Goal: Information Seeking & Learning: Find contact information

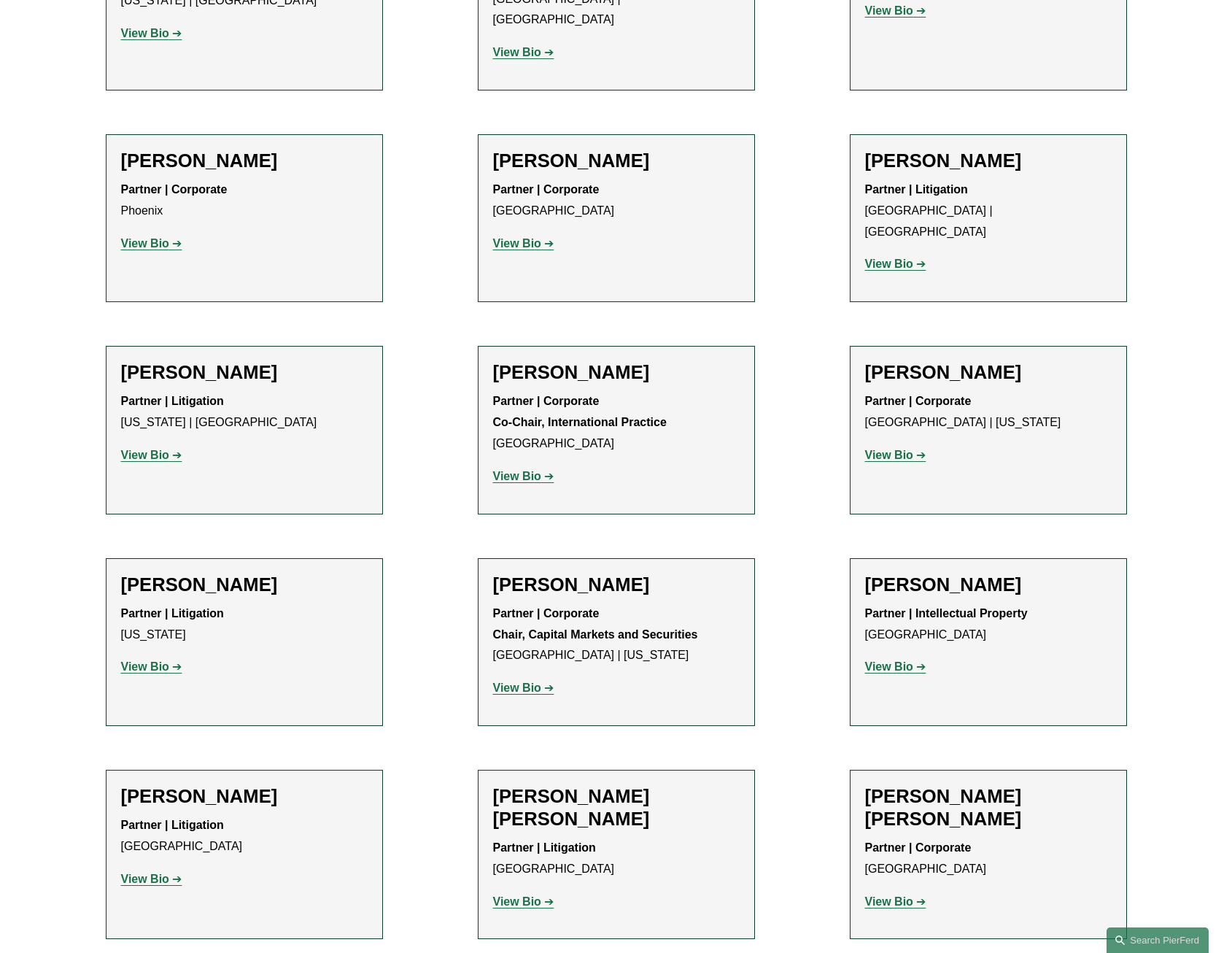
scroll to position [12893, 0]
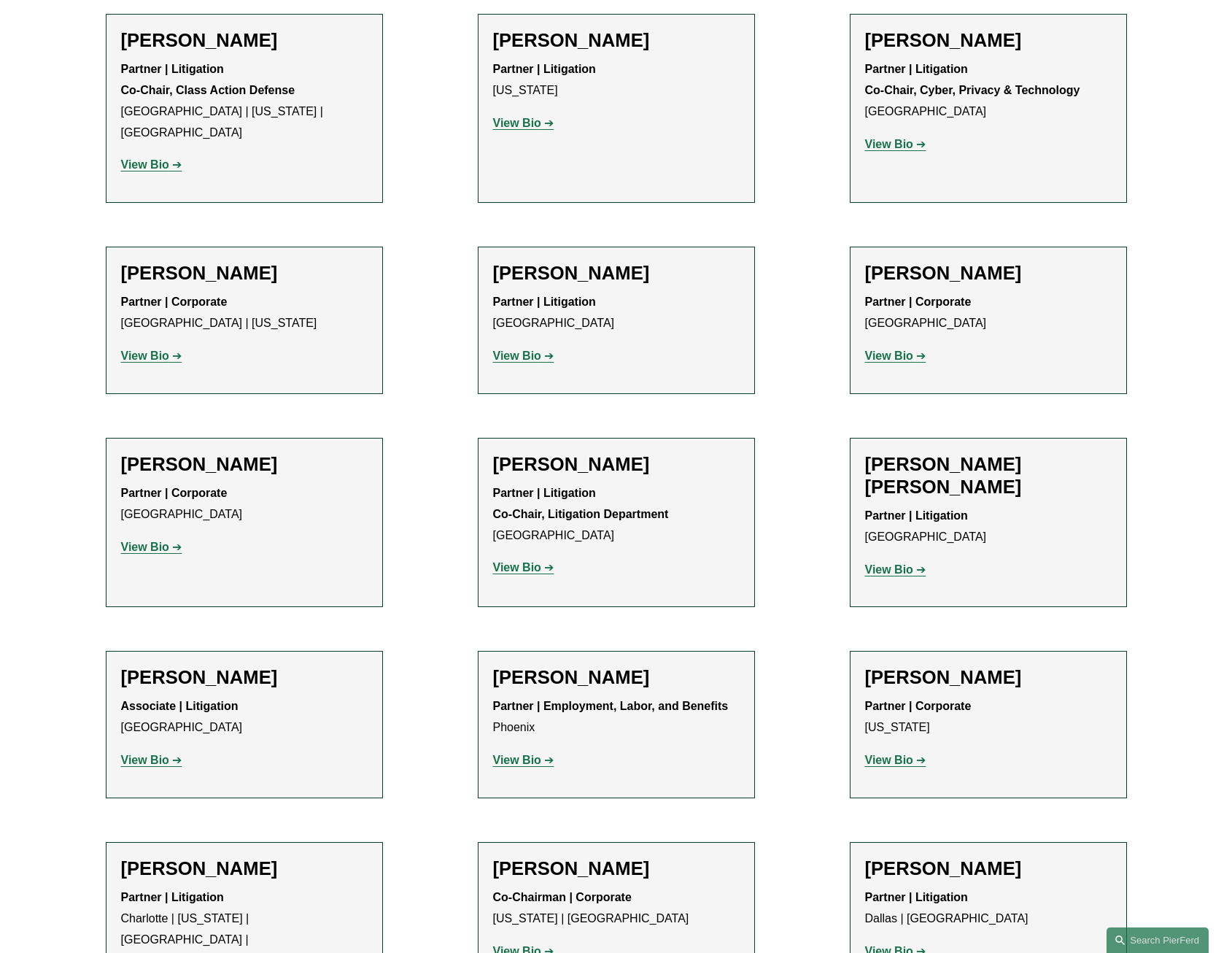
drag, startPoint x: 838, startPoint y: 474, endPoint x: 1156, endPoint y: 454, distance: 318.6
copy h2 "[PERSON_NAME]"
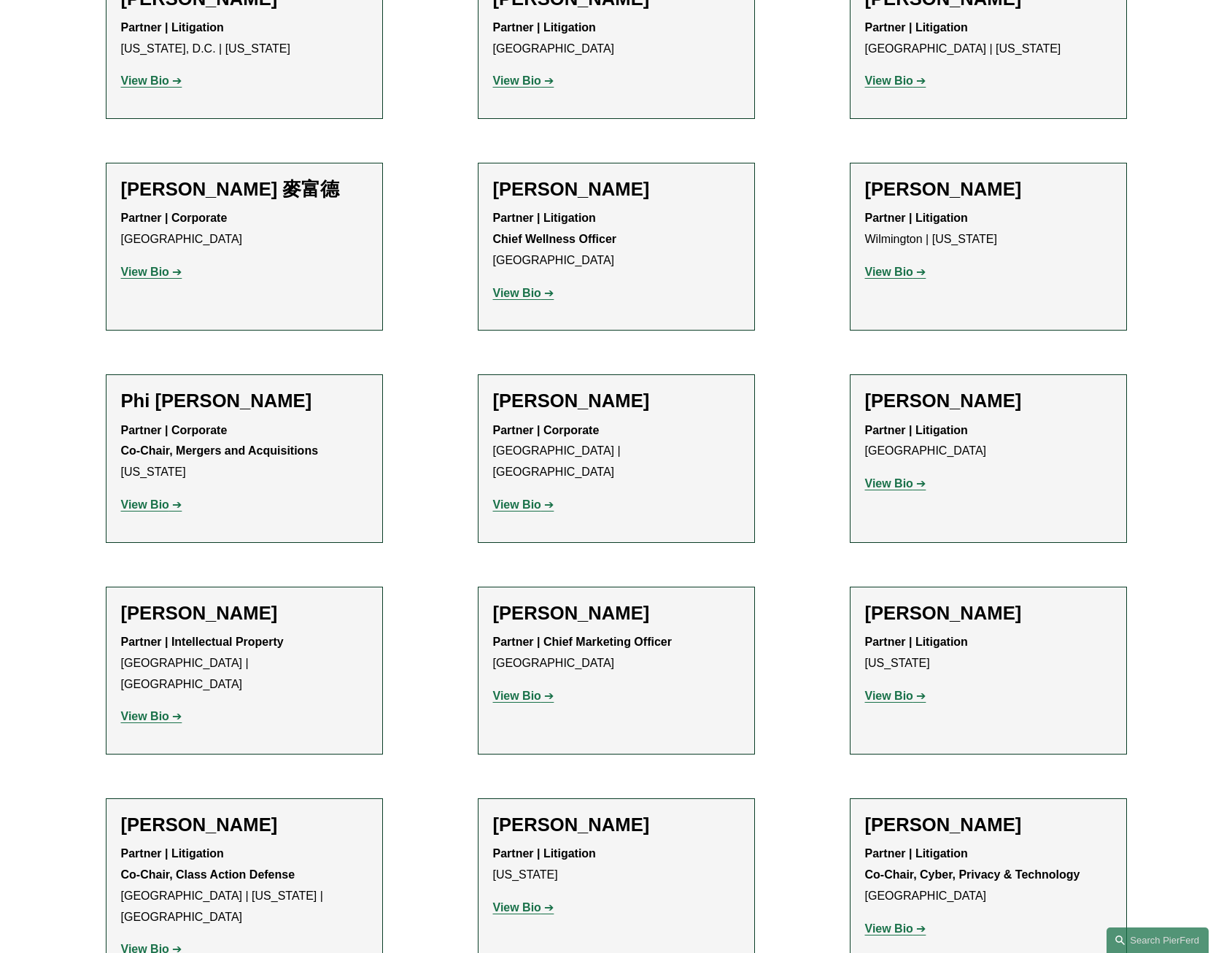
drag, startPoint x: 87, startPoint y: 477, endPoint x: 299, endPoint y: 469, distance: 212.2
copy h2 "[PERSON_NAME]"
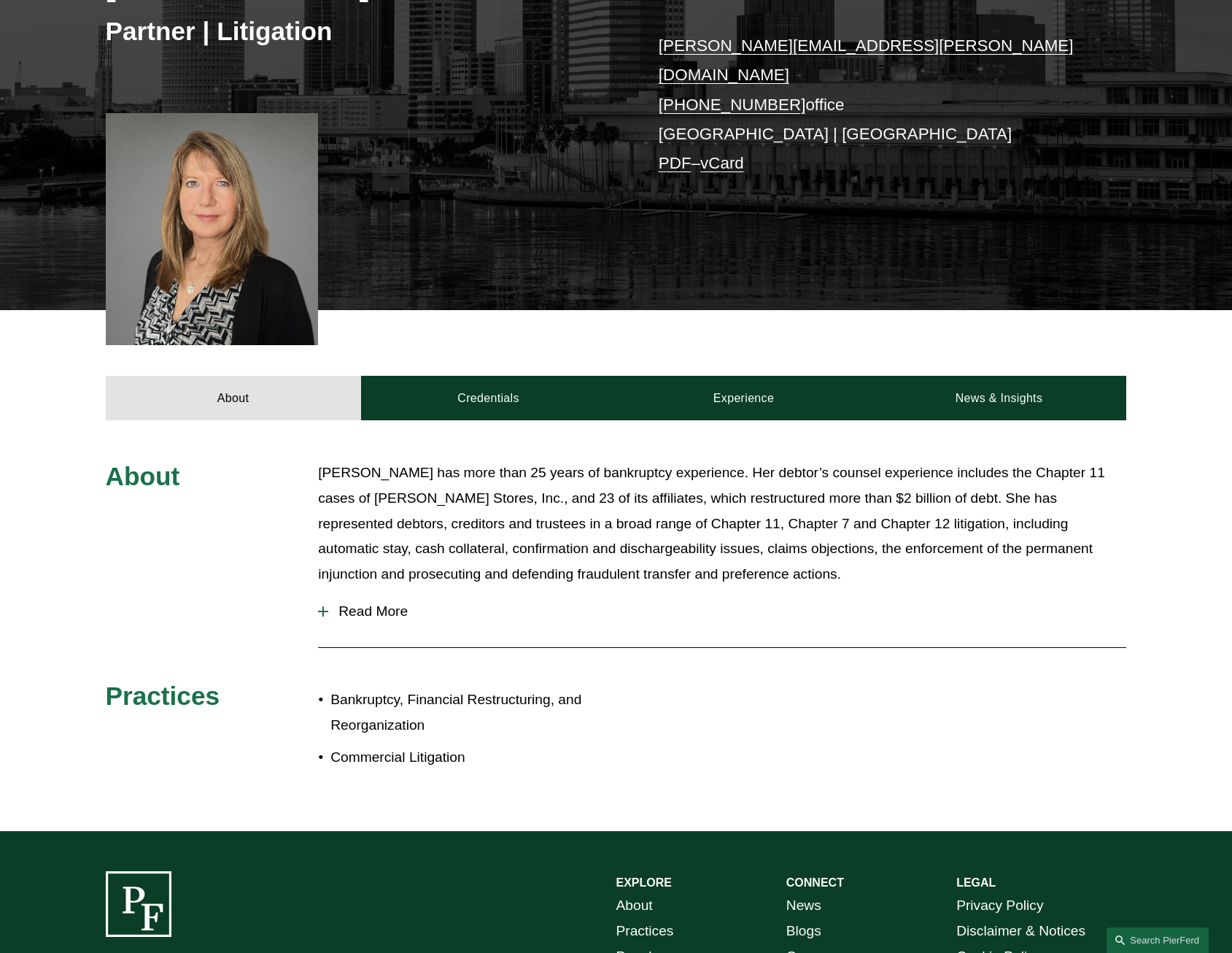
scroll to position [438, 0]
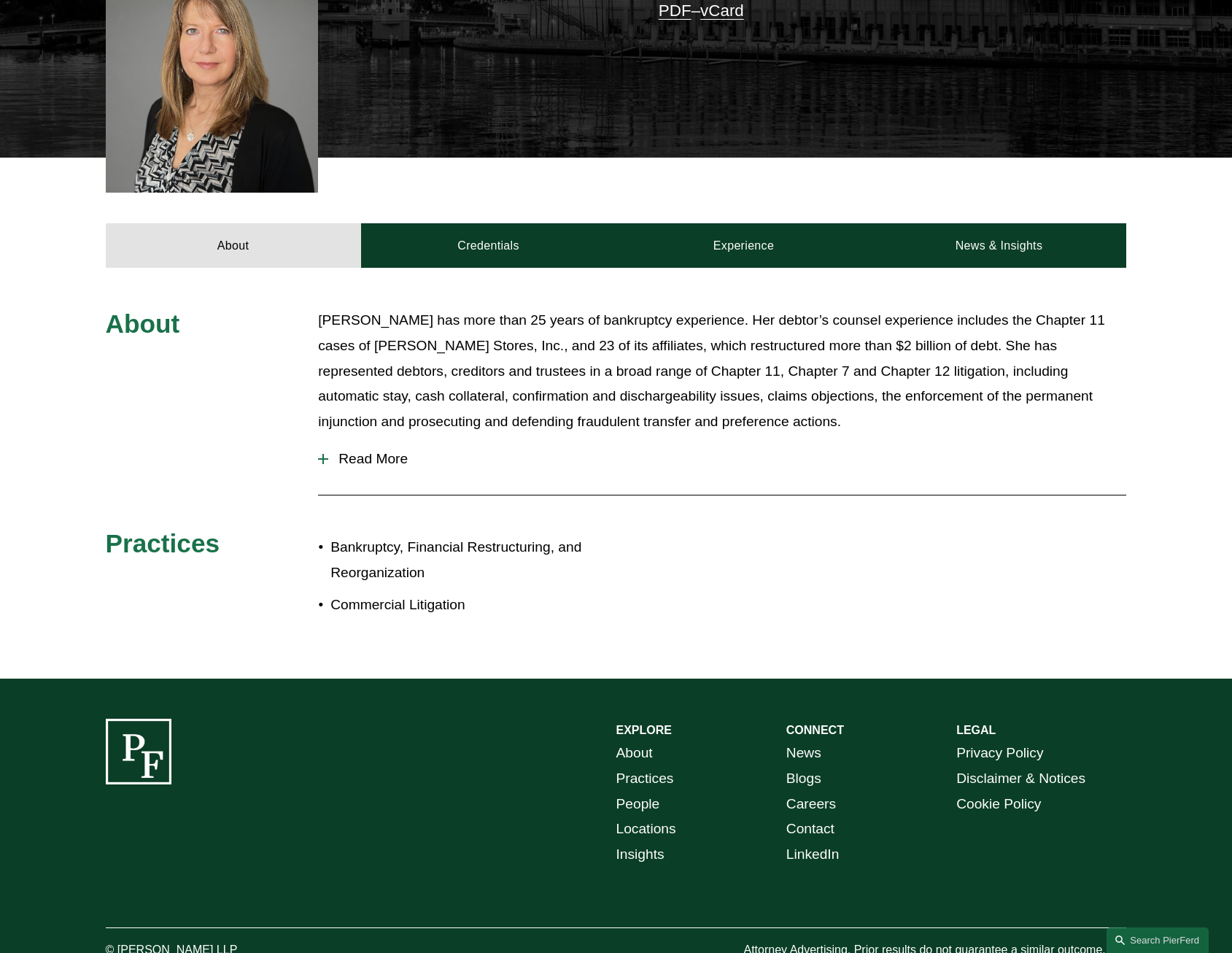
click at [350, 451] on span "Read More" at bounding box center [727, 459] width 798 height 16
